Goal: Information Seeking & Learning: Learn about a topic

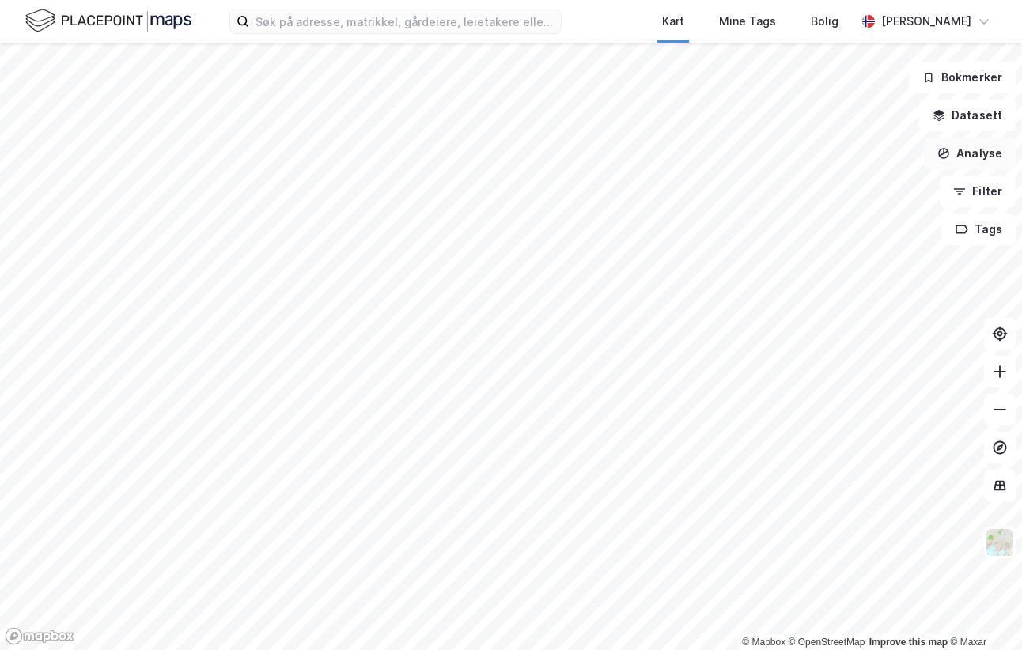
click at [966, 157] on button "Analyse" at bounding box center [970, 154] width 92 height 32
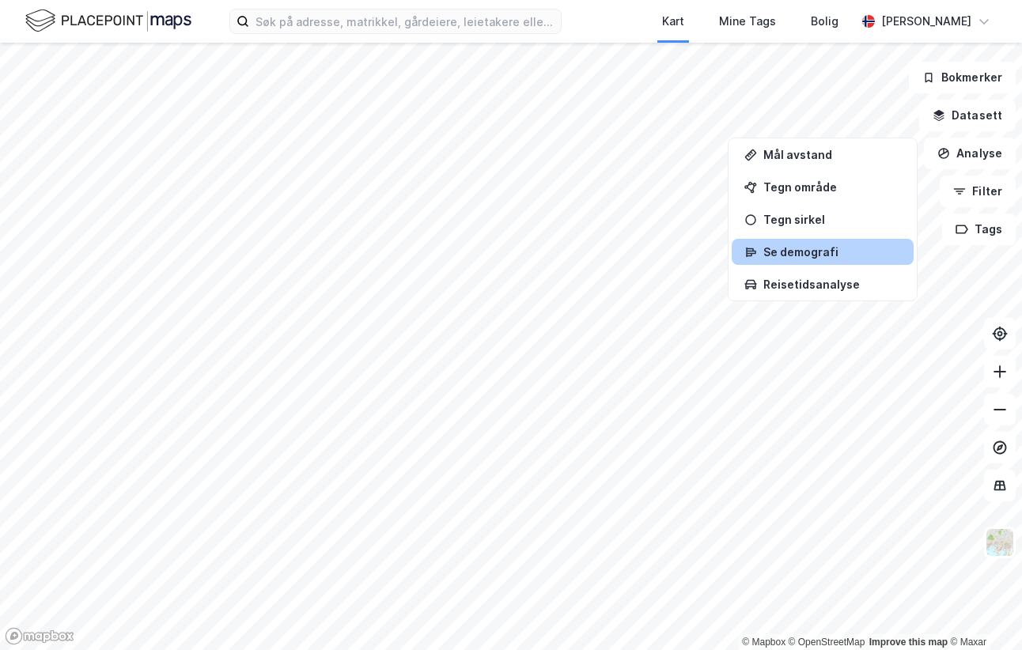
click at [815, 252] on div "Se demografi" at bounding box center [832, 251] width 138 height 13
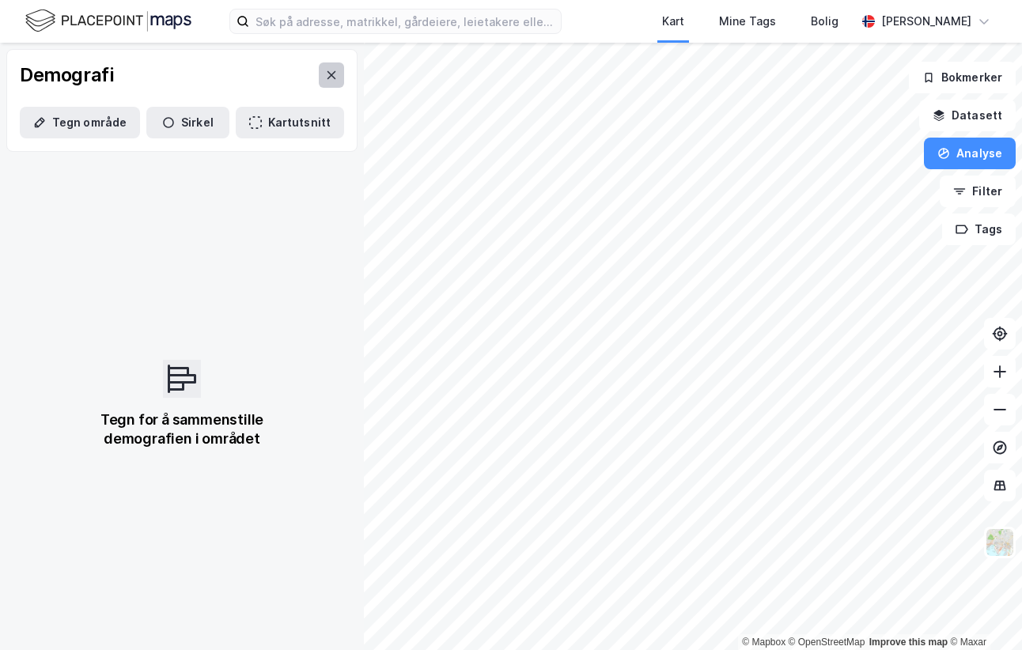
click at [327, 77] on icon at bounding box center [331, 75] width 9 height 8
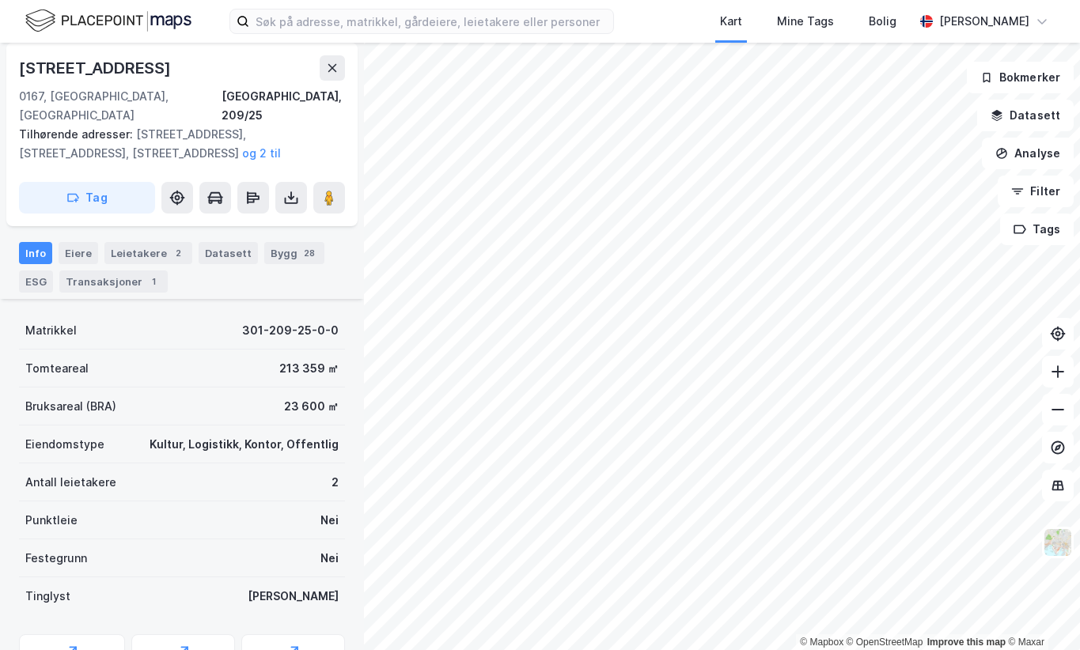
scroll to position [79, 0]
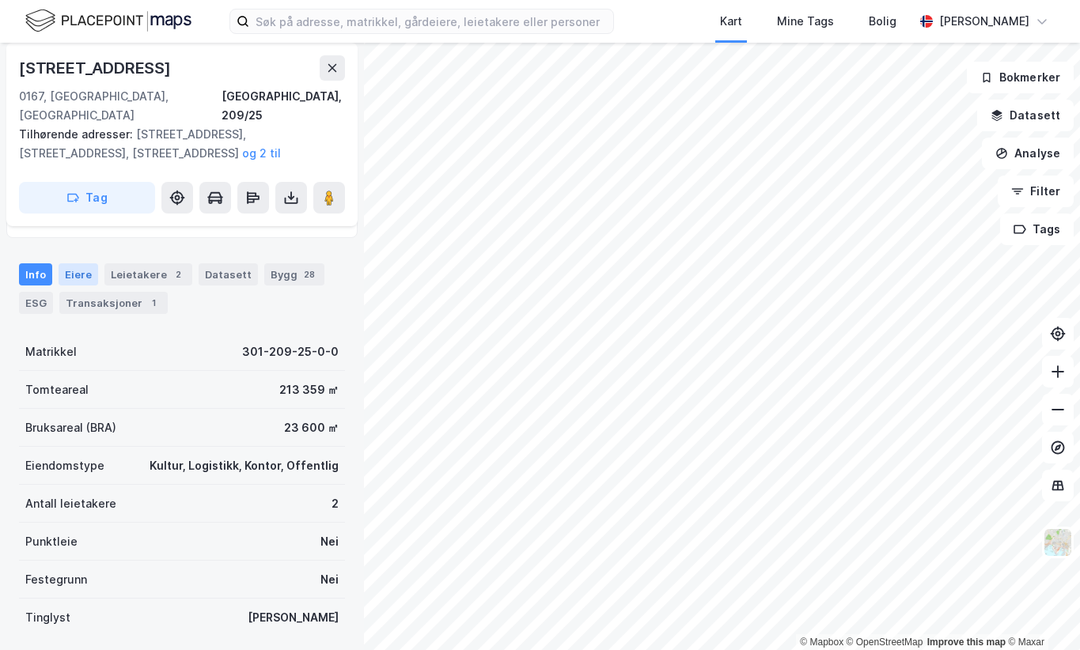
click at [81, 263] on div "Eiere" at bounding box center [79, 274] width 40 height 22
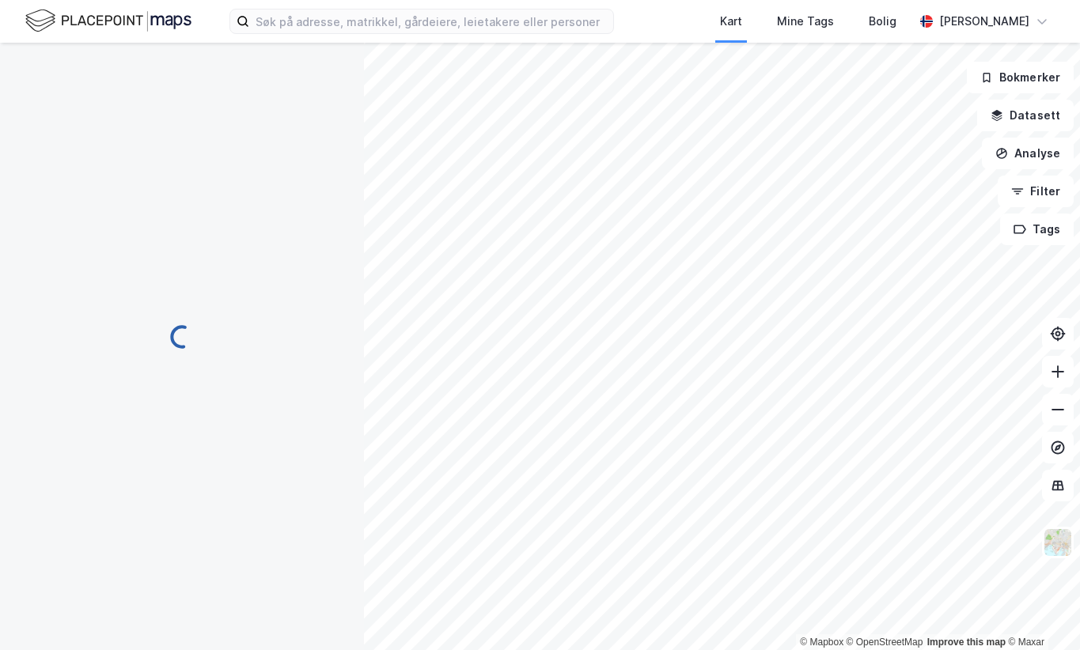
scroll to position [22, 0]
